Goal: Information Seeking & Learning: Learn about a topic

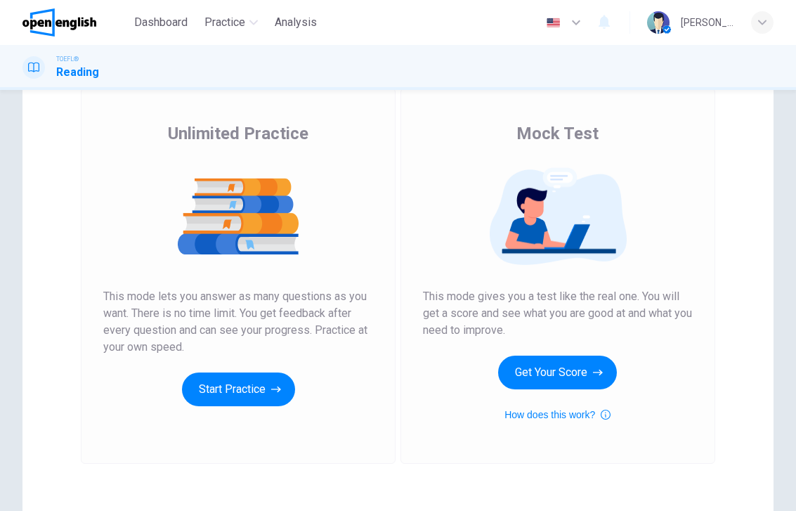
scroll to position [91, 0]
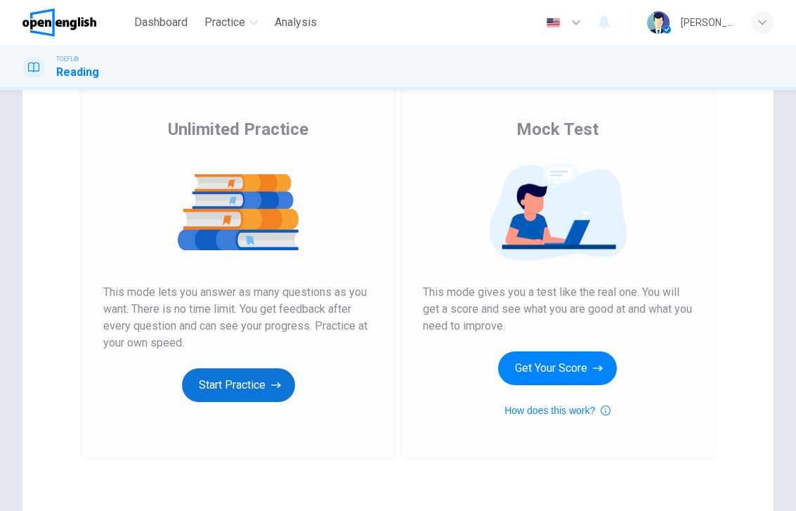
click at [254, 384] on button "Start Practice" at bounding box center [238, 385] width 113 height 34
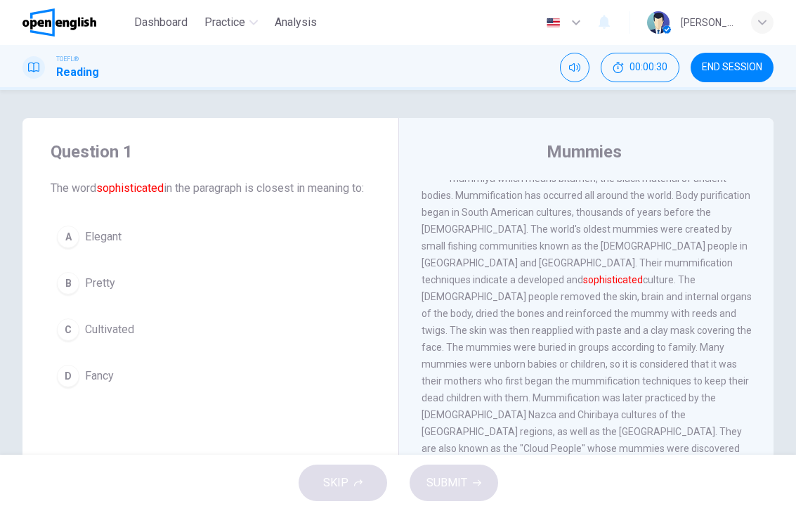
scroll to position [30, 0]
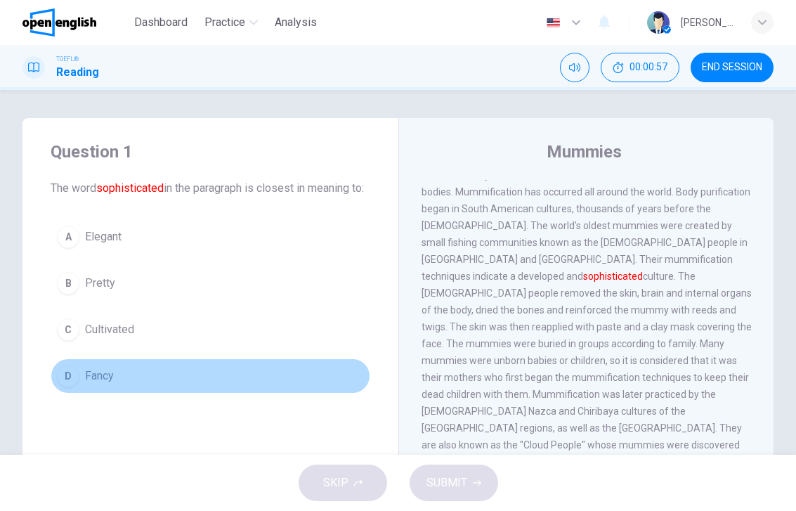
click at [63, 387] on div "D" at bounding box center [68, 376] width 22 height 22
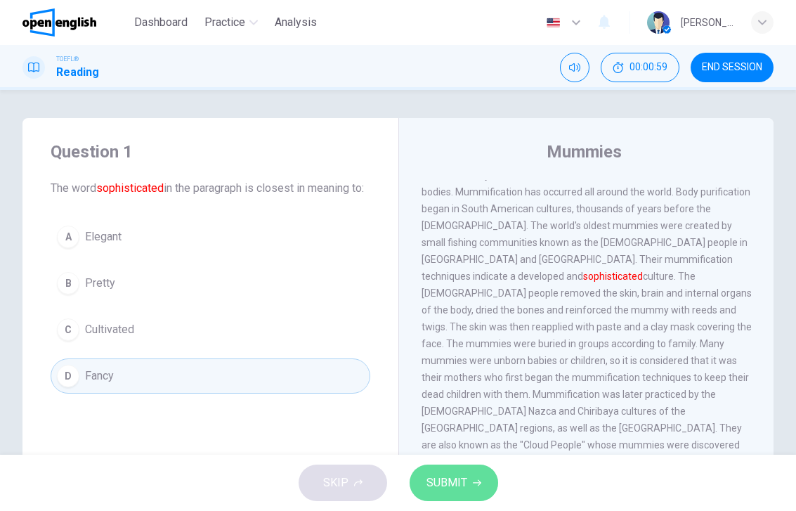
click at [432, 483] on span "SUBMIT" at bounding box center [446, 483] width 41 height 20
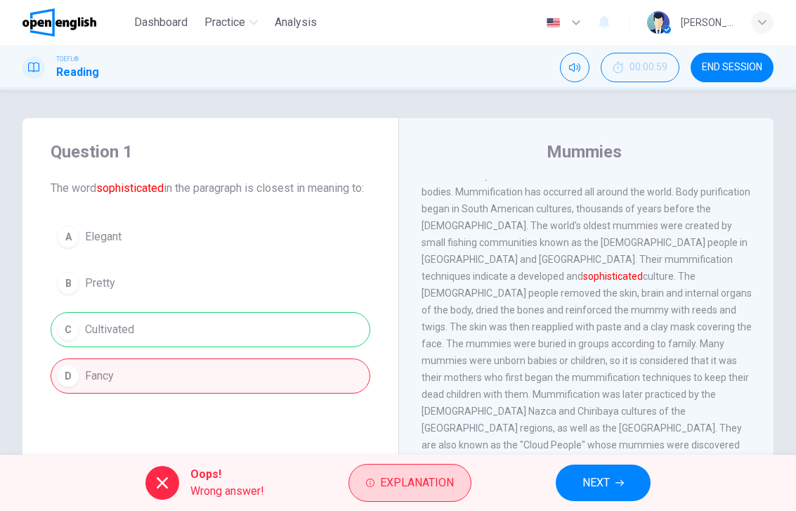
click at [398, 486] on span "Explanation" at bounding box center [417, 483] width 74 height 20
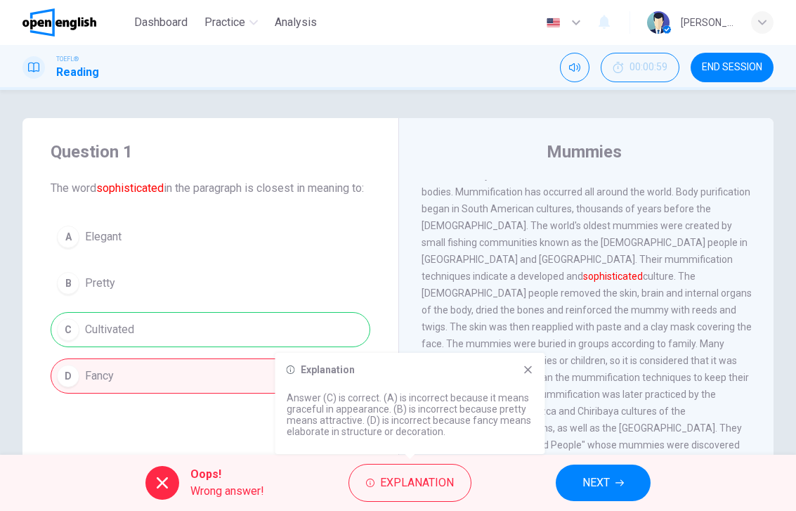
click at [529, 371] on icon at bounding box center [528, 370] width 8 height 8
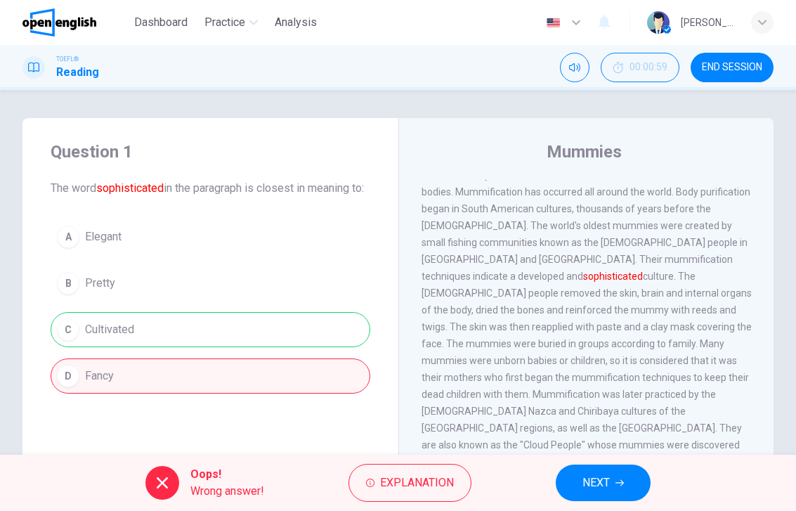
click at [635, 479] on button "NEXT" at bounding box center [603, 482] width 95 height 37
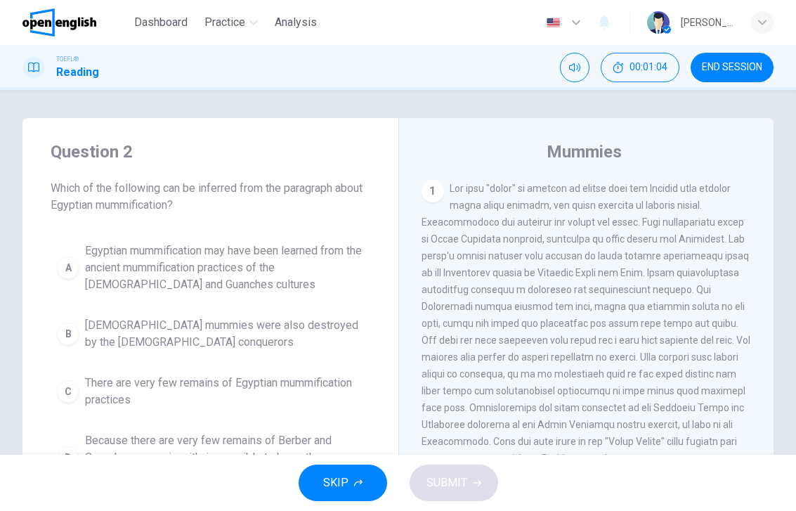
scroll to position [0, 0]
click at [347, 482] on span "SKIP" at bounding box center [335, 483] width 25 height 20
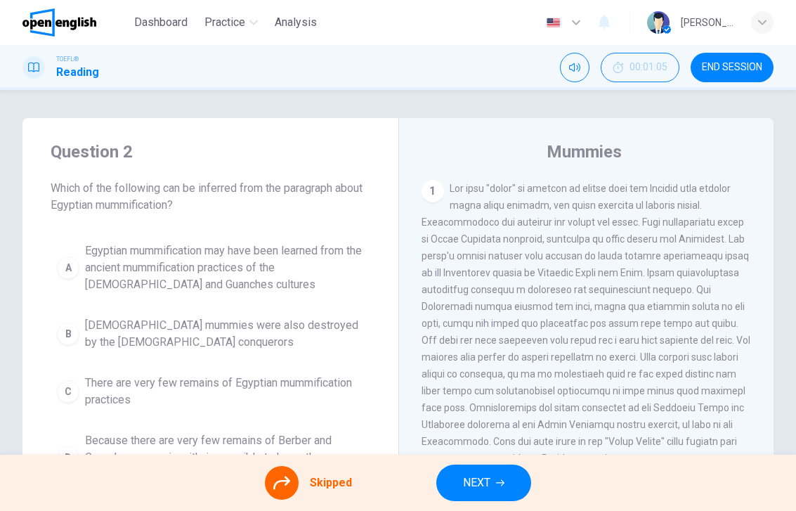
click at [712, 63] on span "END SESSION" at bounding box center [732, 67] width 60 height 11
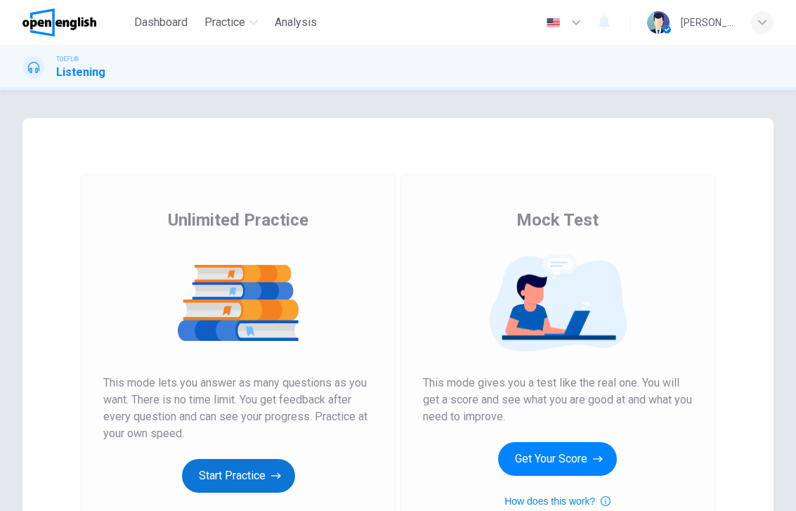
click at [253, 474] on button "Start Practice" at bounding box center [238, 476] width 113 height 34
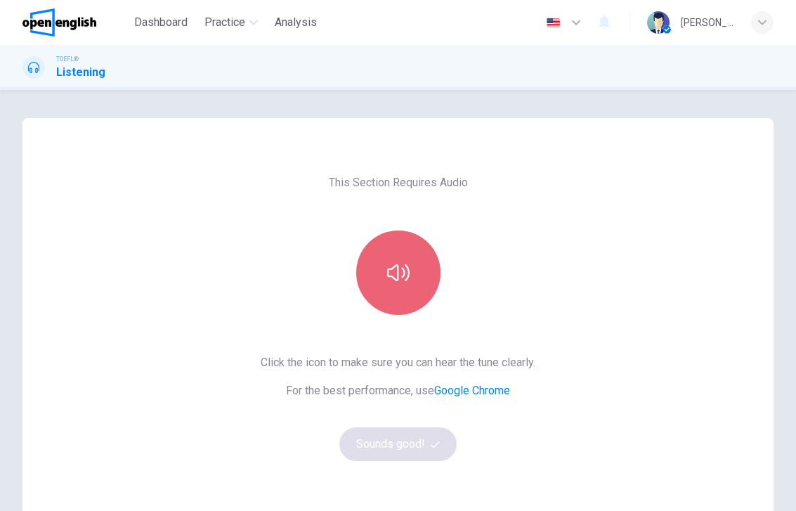
click at [397, 273] on icon "button" at bounding box center [398, 272] width 22 height 17
click at [396, 273] on icon "button" at bounding box center [398, 272] width 22 height 22
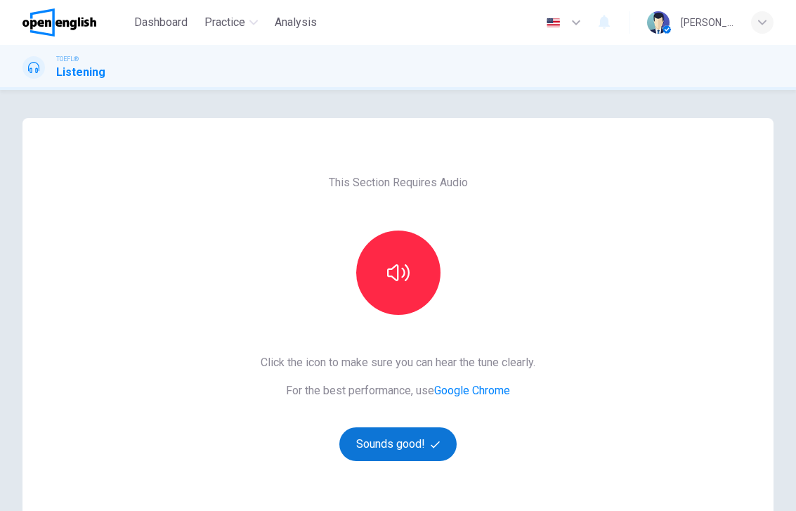
click at [392, 443] on button "Sounds good!" at bounding box center [398, 444] width 118 height 34
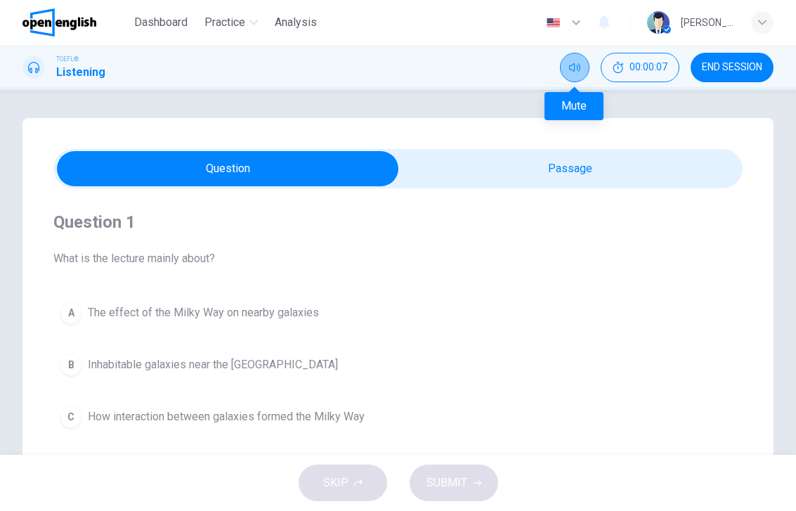
click at [576, 60] on button "Mute" at bounding box center [575, 68] width 30 height 30
click at [574, 61] on button "Unmute" at bounding box center [575, 68] width 30 height 30
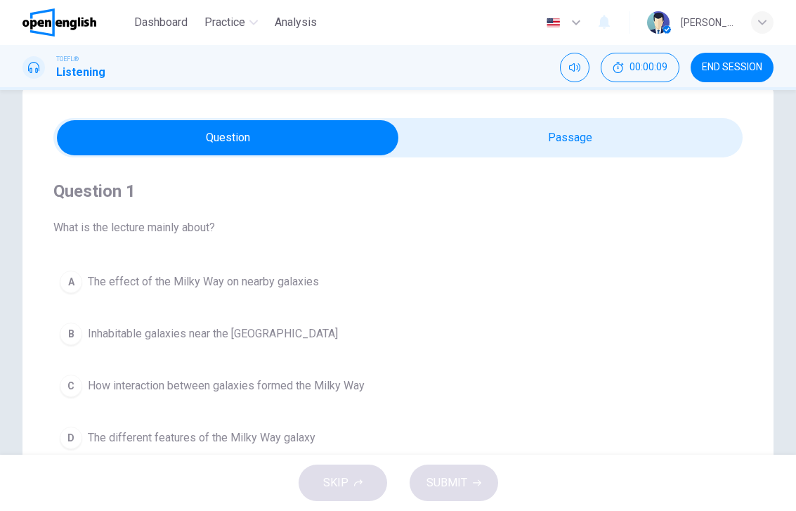
scroll to position [31, 0]
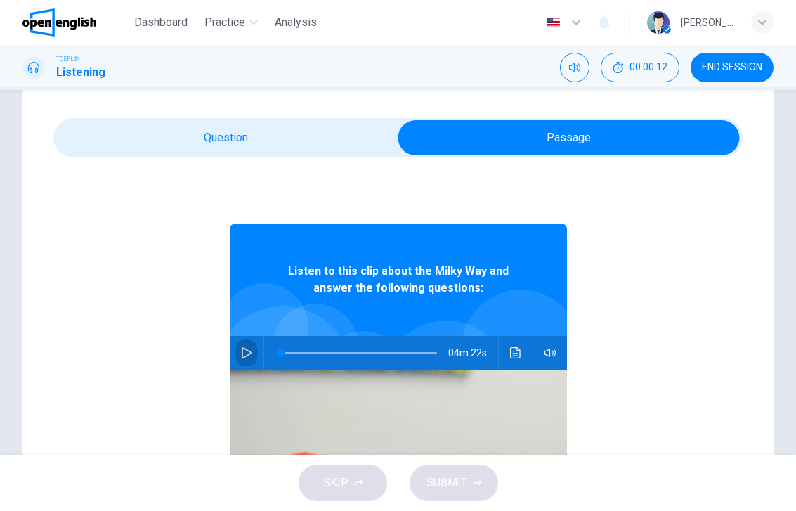
click at [244, 354] on icon "button" at bounding box center [246, 352] width 11 height 11
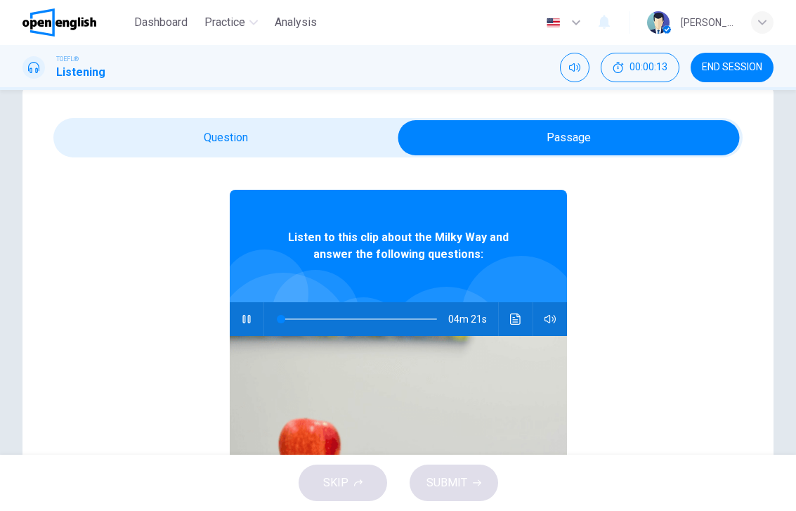
scroll to position [32, 0]
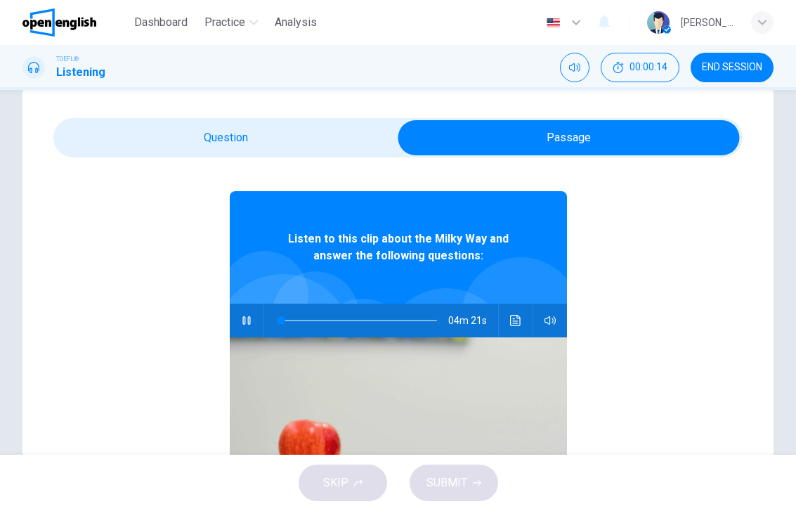
type input "*"
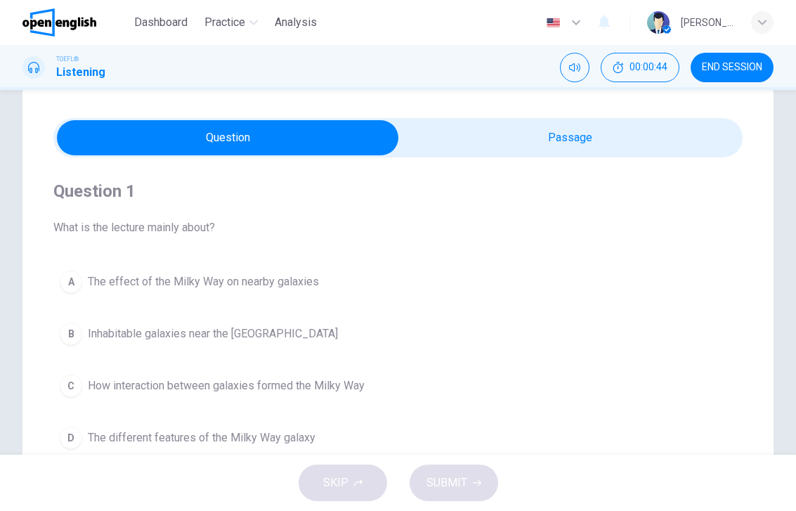
click at [68, 280] on div "A" at bounding box center [71, 281] width 22 height 22
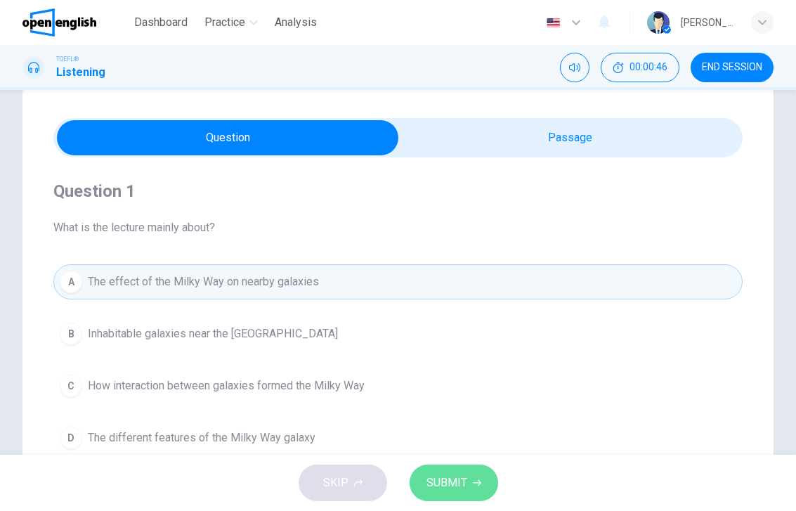
click at [451, 487] on span "SUBMIT" at bounding box center [446, 483] width 41 height 20
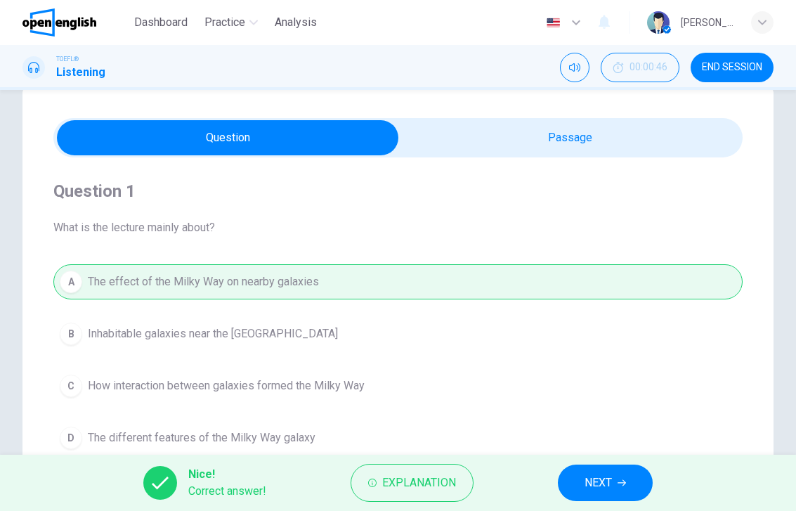
click at [612, 475] on span "NEXT" at bounding box center [597, 483] width 27 height 20
